Goal: Task Accomplishment & Management: Manage account settings

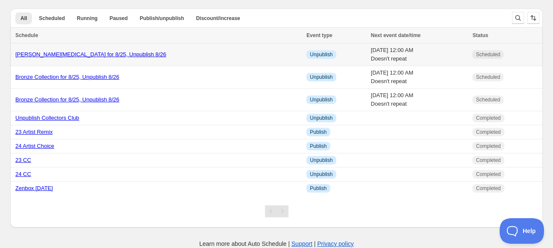
click at [73, 55] on link "Ivan Tao for 8/25, Unpublish 8/26" at bounding box center [90, 54] width 151 height 6
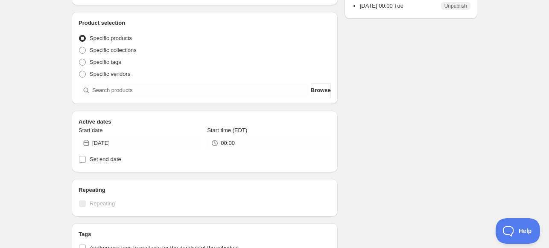
scroll to position [171, 0]
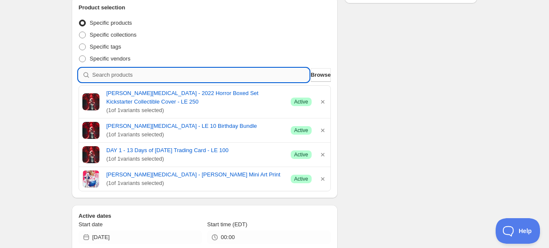
click at [143, 73] on input "search" at bounding box center [200, 75] width 217 height 14
type input "i"
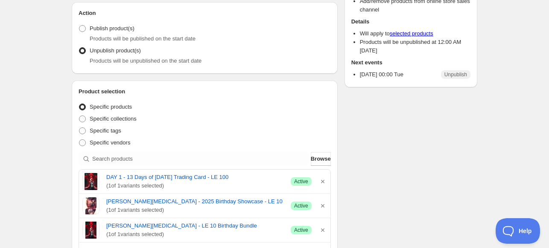
scroll to position [85, 0]
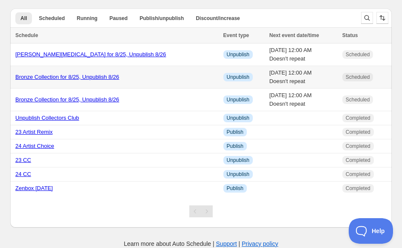
click at [89, 76] on link "Bronze Collection for 8/25, Unpublish 8/26" at bounding box center [67, 77] width 104 height 6
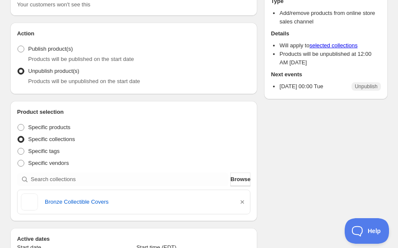
scroll to position [85, 0]
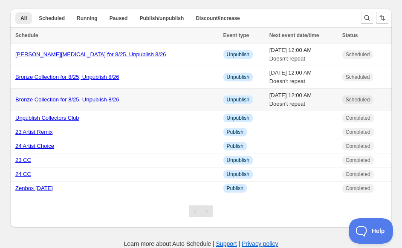
click at [64, 99] on link "Bronze Collection for 8/25, Unpublish 8/26" at bounding box center [67, 99] width 104 height 6
click at [72, 100] on link "Bronze Collection for 8/25, Unpublish 8/26" at bounding box center [67, 99] width 104 height 6
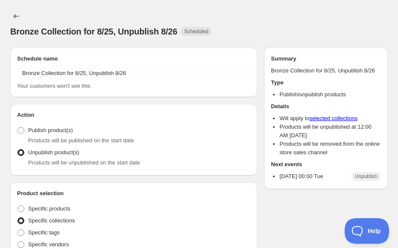
radio input "true"
checkbox input "true"
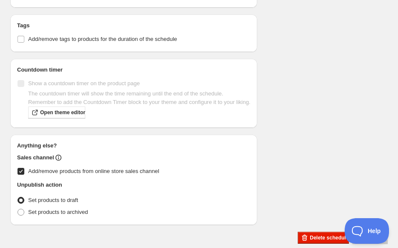
scroll to position [428, 0]
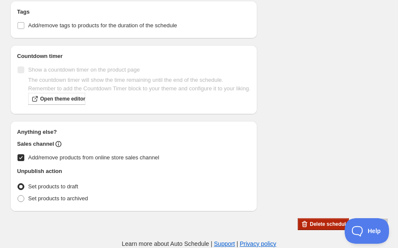
click at [305, 226] on icon "button" at bounding box center [305, 225] width 1 height 3
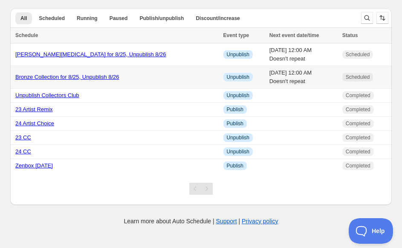
click at [75, 79] on link "Bronze Collection for 8/25, Unpublish 8/26" at bounding box center [67, 77] width 104 height 6
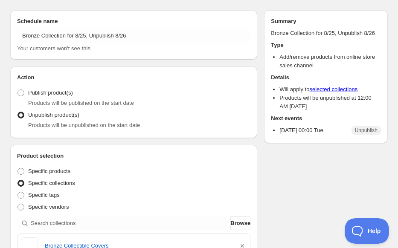
scroll to position [32, 0]
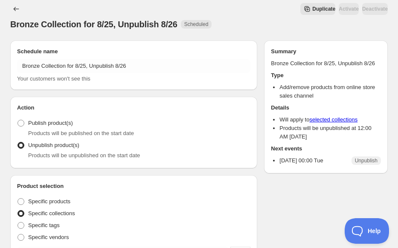
scroll to position [0, 0]
